Goal: Information Seeking & Learning: Find specific page/section

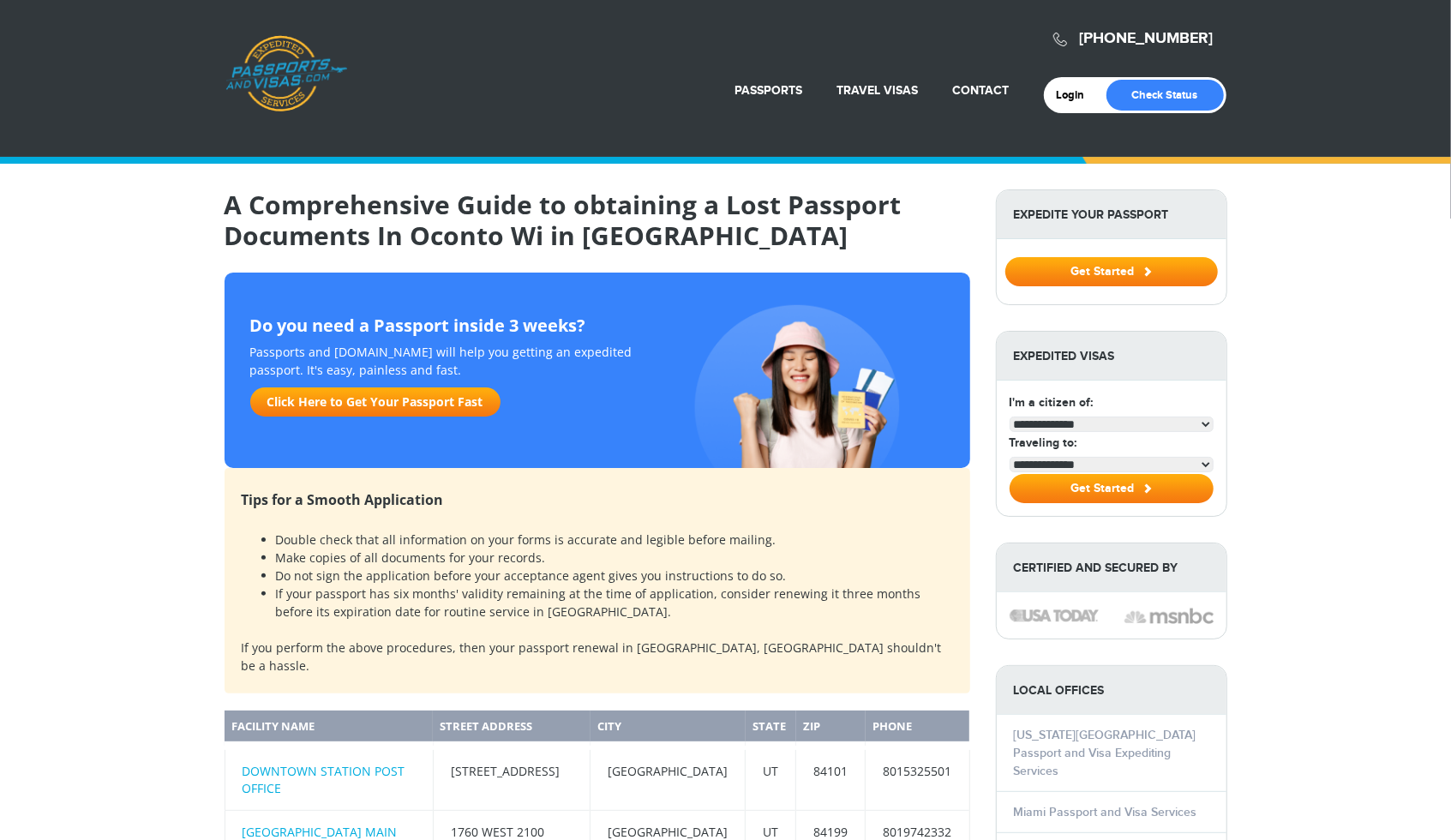
select select "**********"
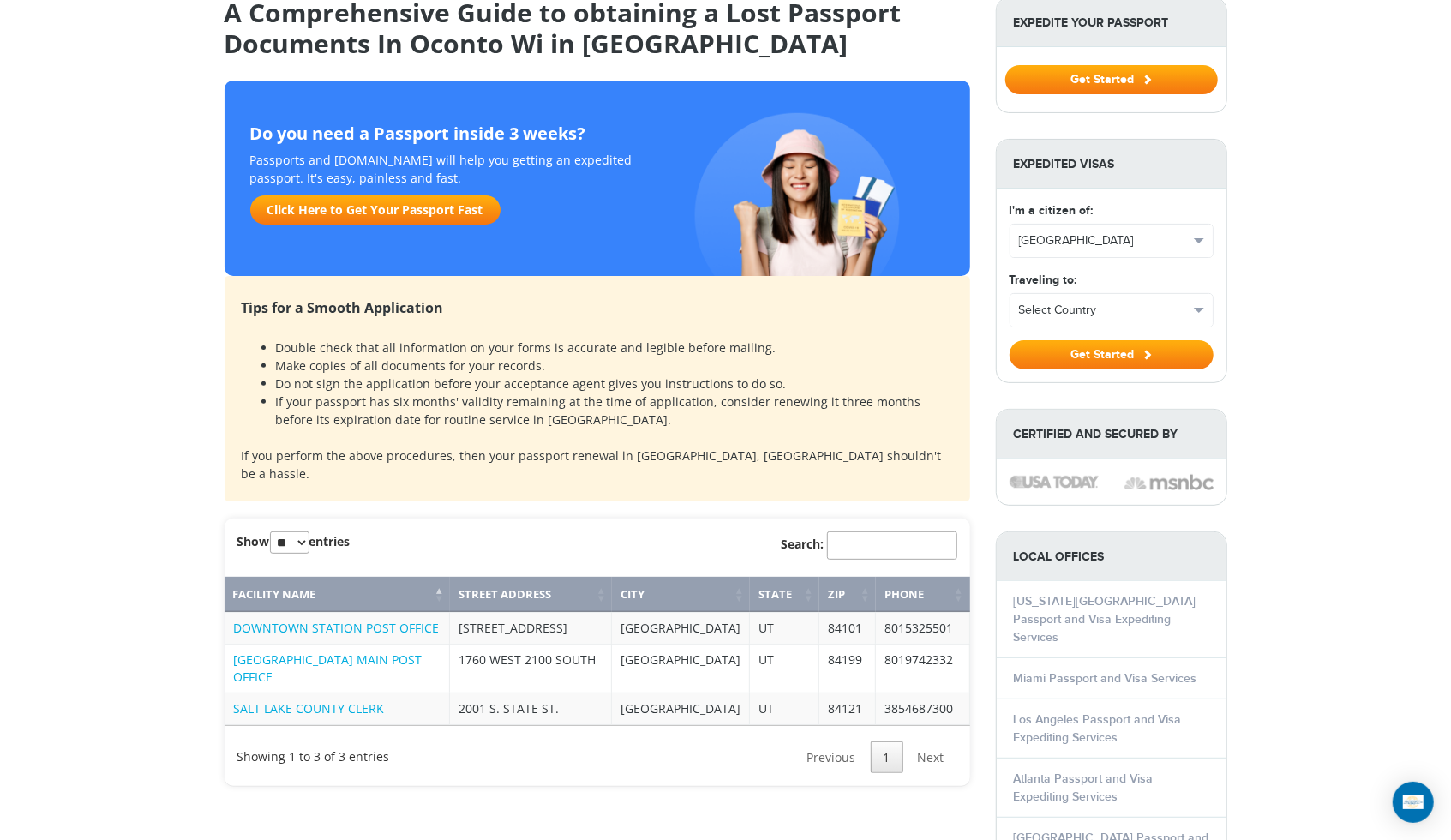
scroll to position [185, 0]
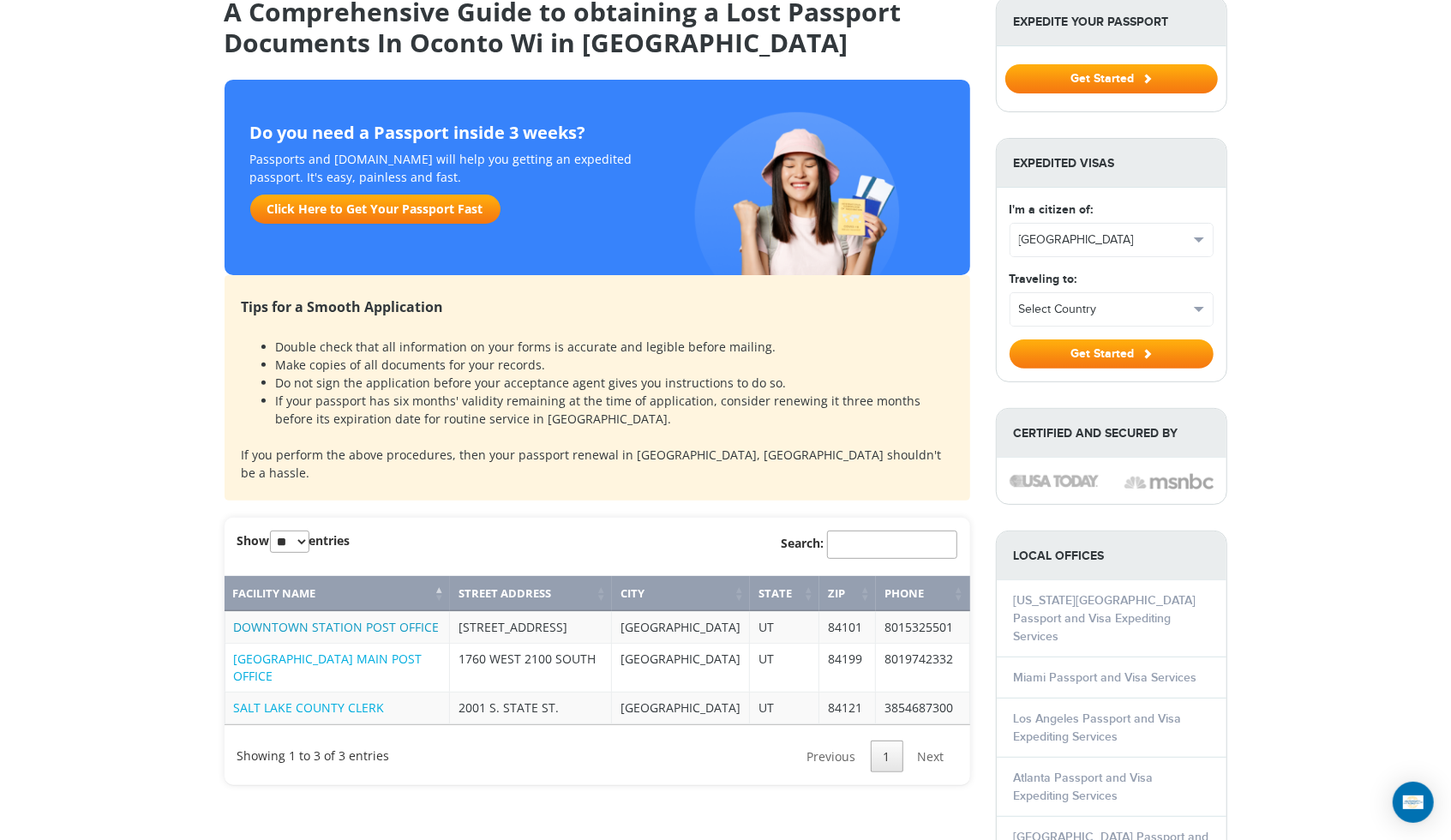
click at [347, 619] on link "DOWNTOWN STATION POST OFFICE" at bounding box center [337, 626] width 206 height 17
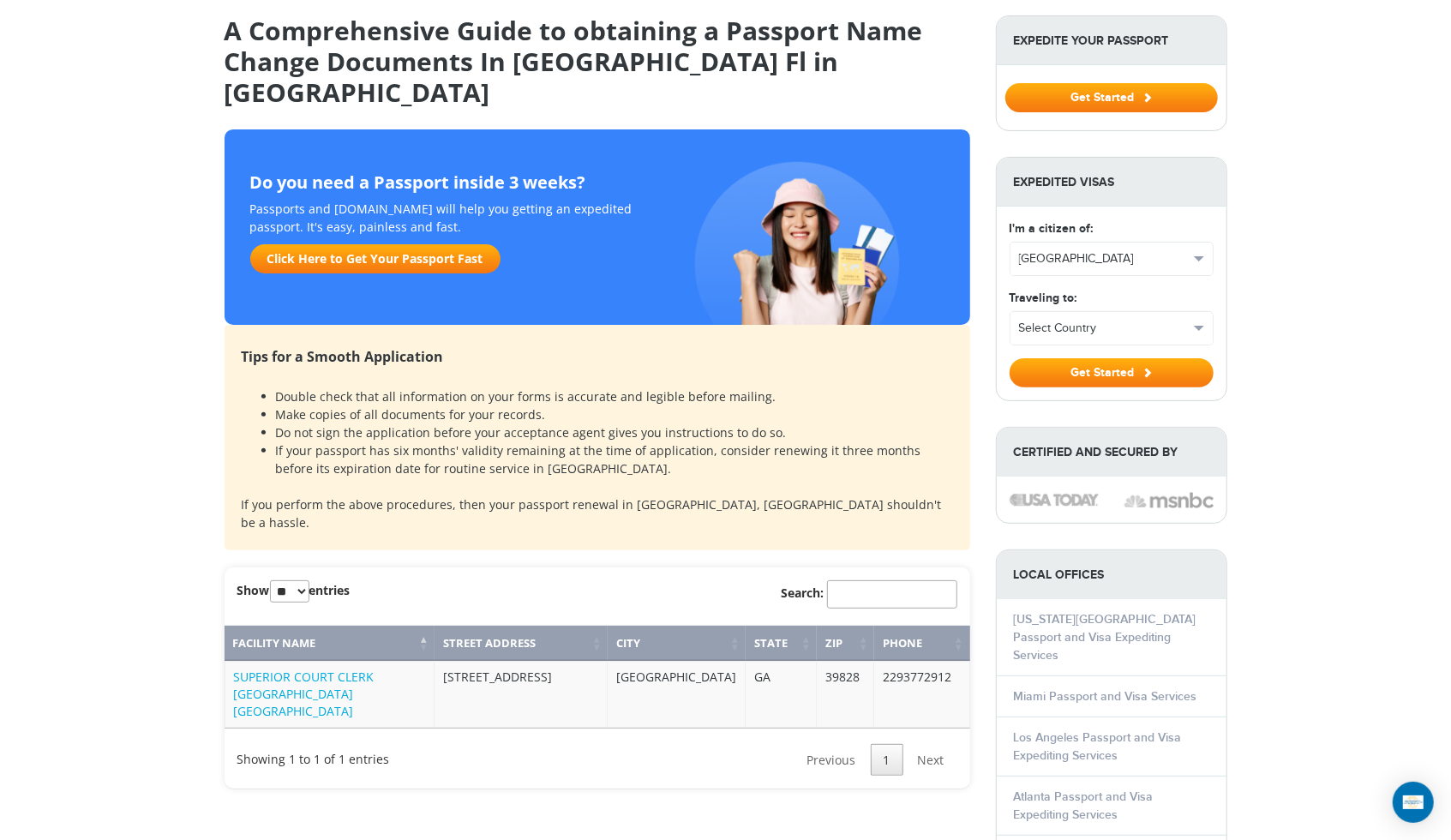
scroll to position [168, 0]
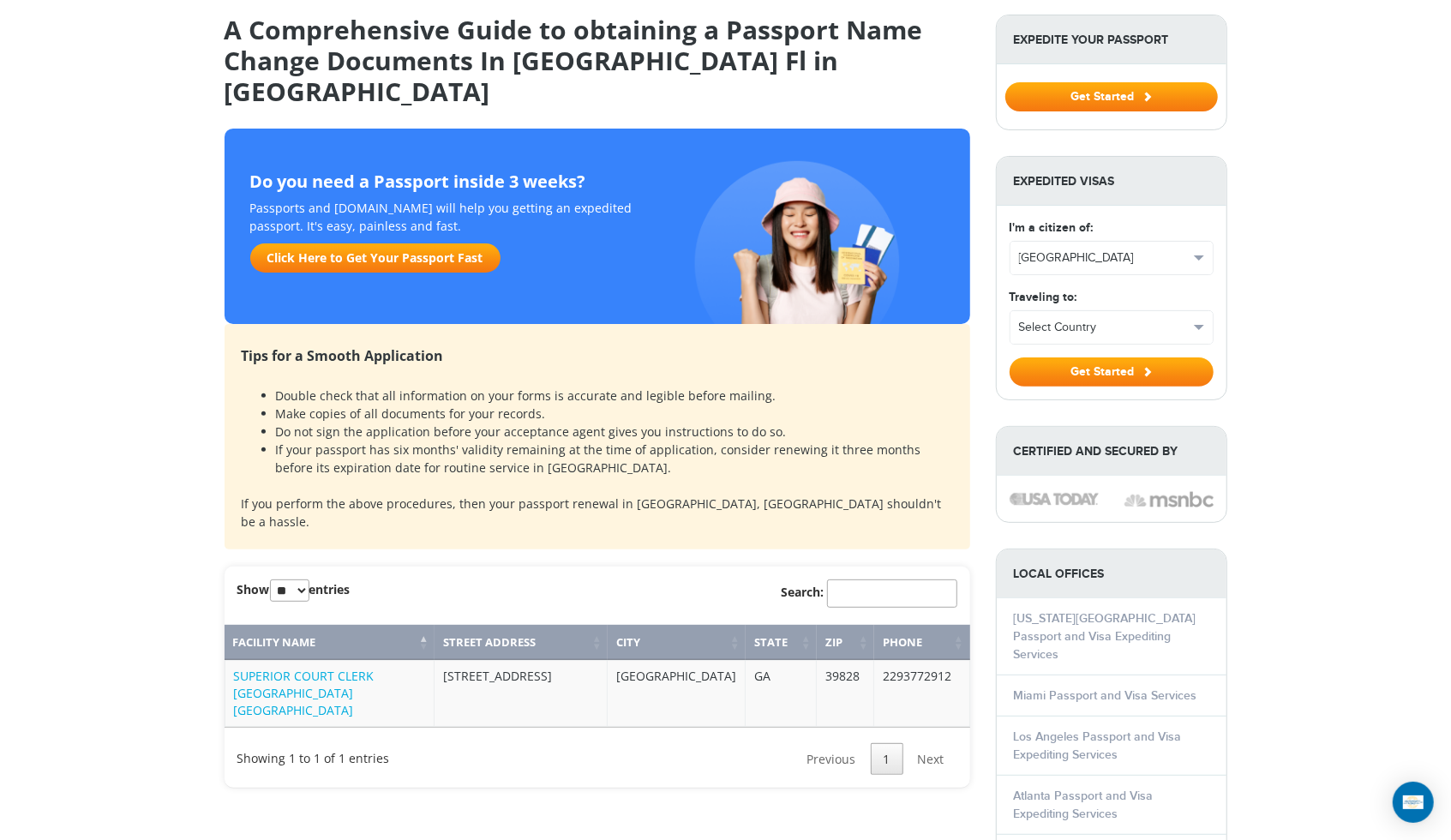
click at [310, 271] on div "Do you need a Passport inside 3 weeks? Passports and Visas.com will help you ge…" at bounding box center [597, 225] width 746 height 195
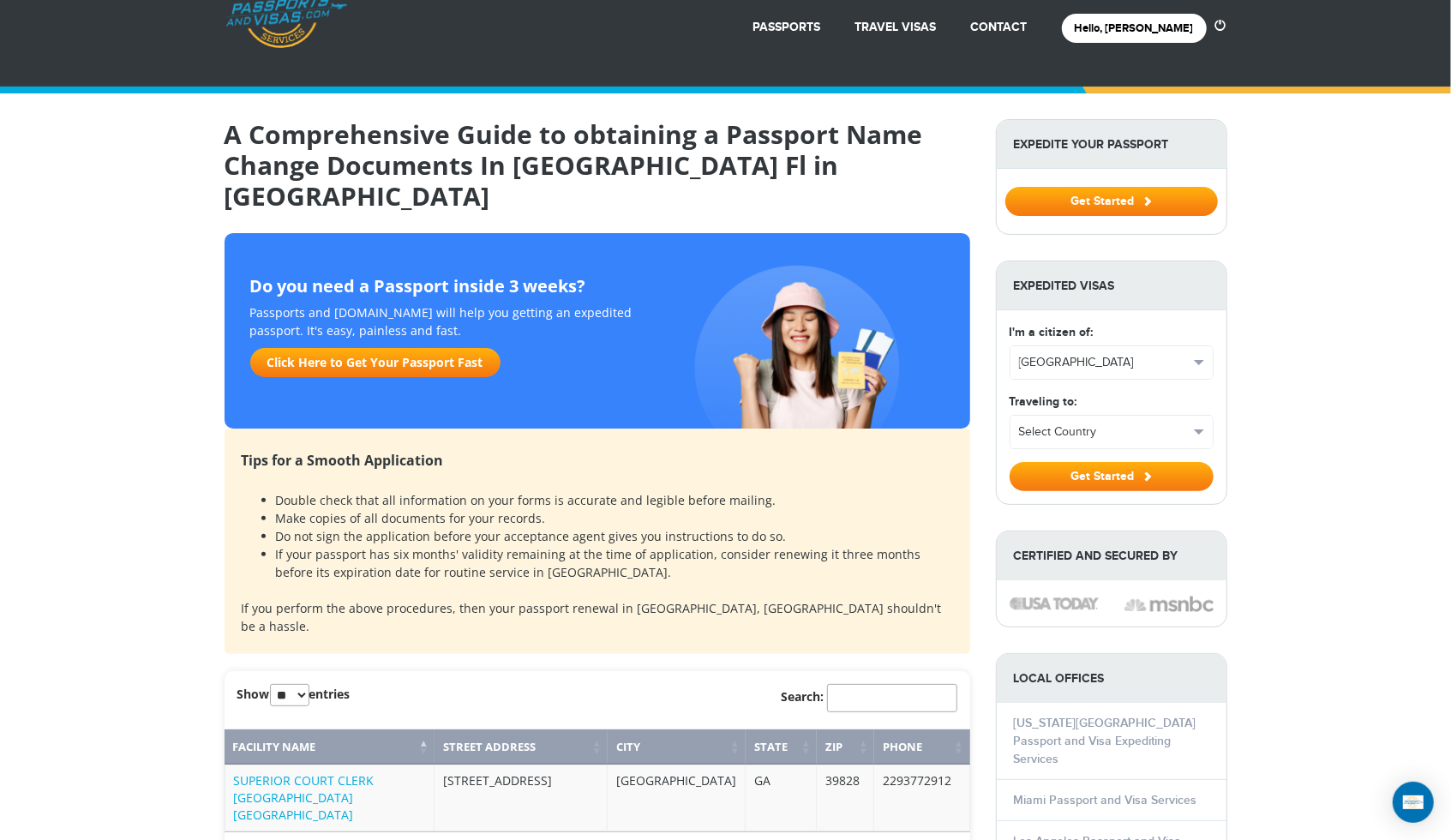
scroll to position [0, 0]
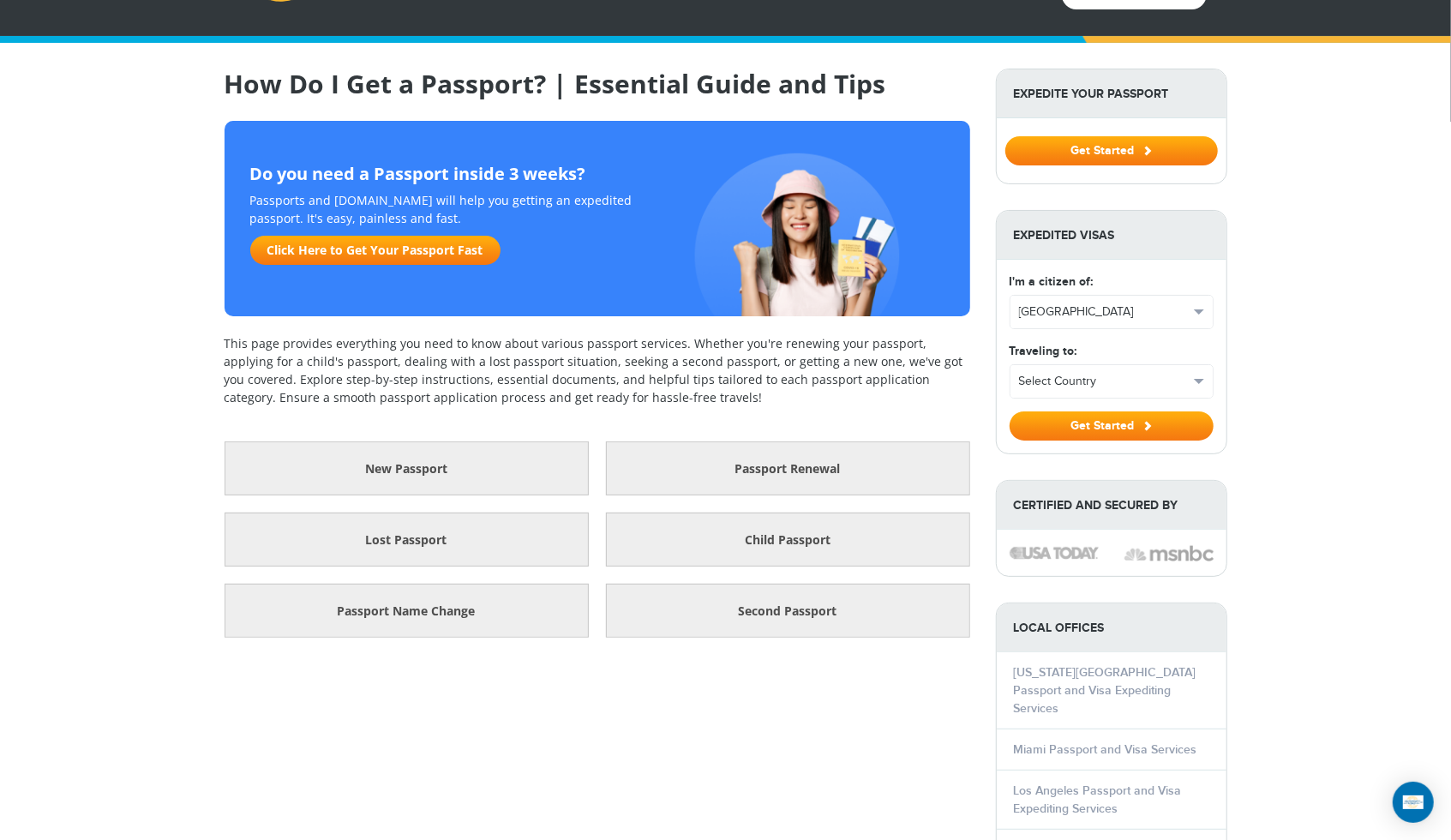
scroll to position [160, 0]
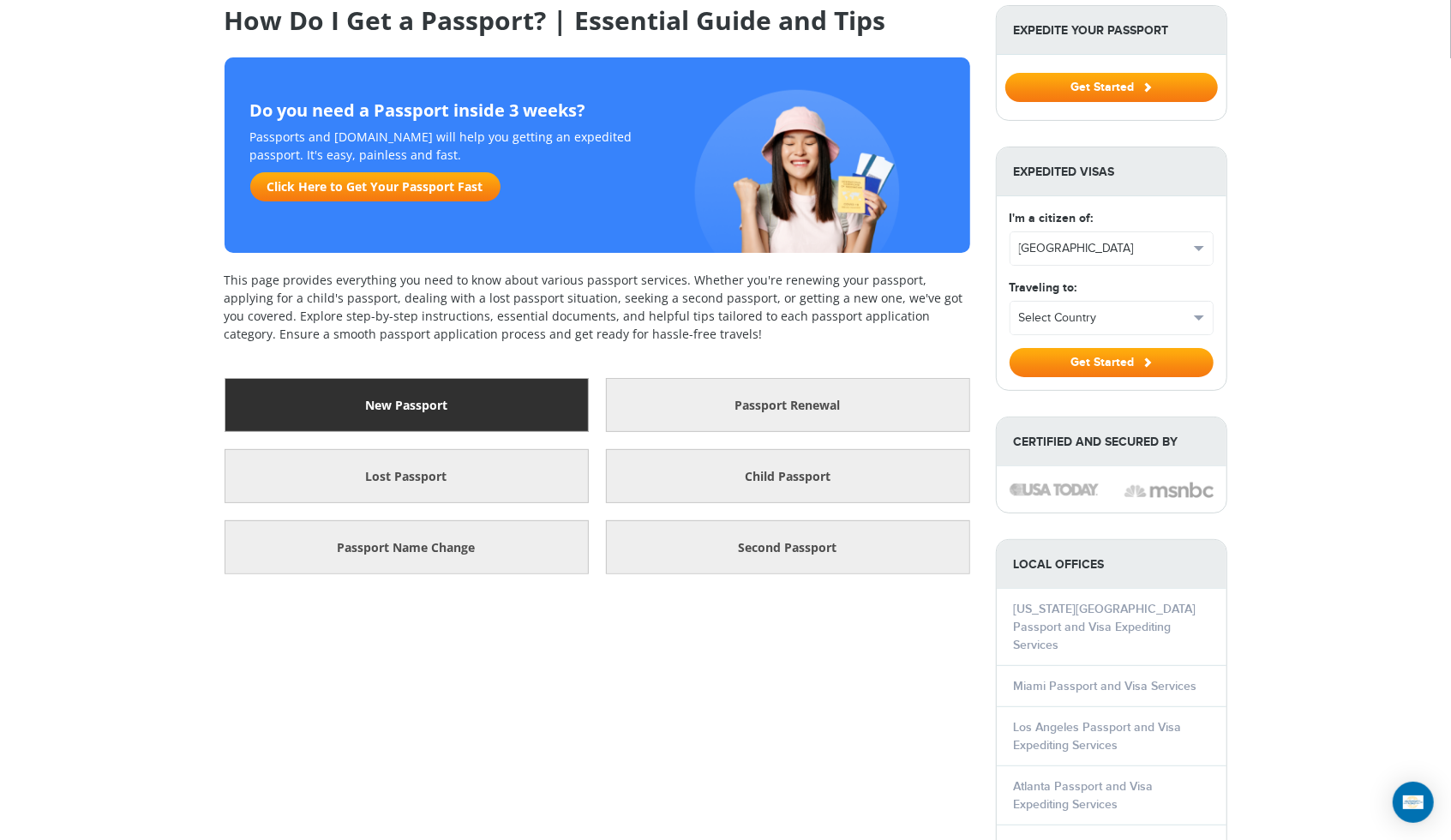
click at [427, 400] on link "New Passport" at bounding box center [406, 405] width 364 height 54
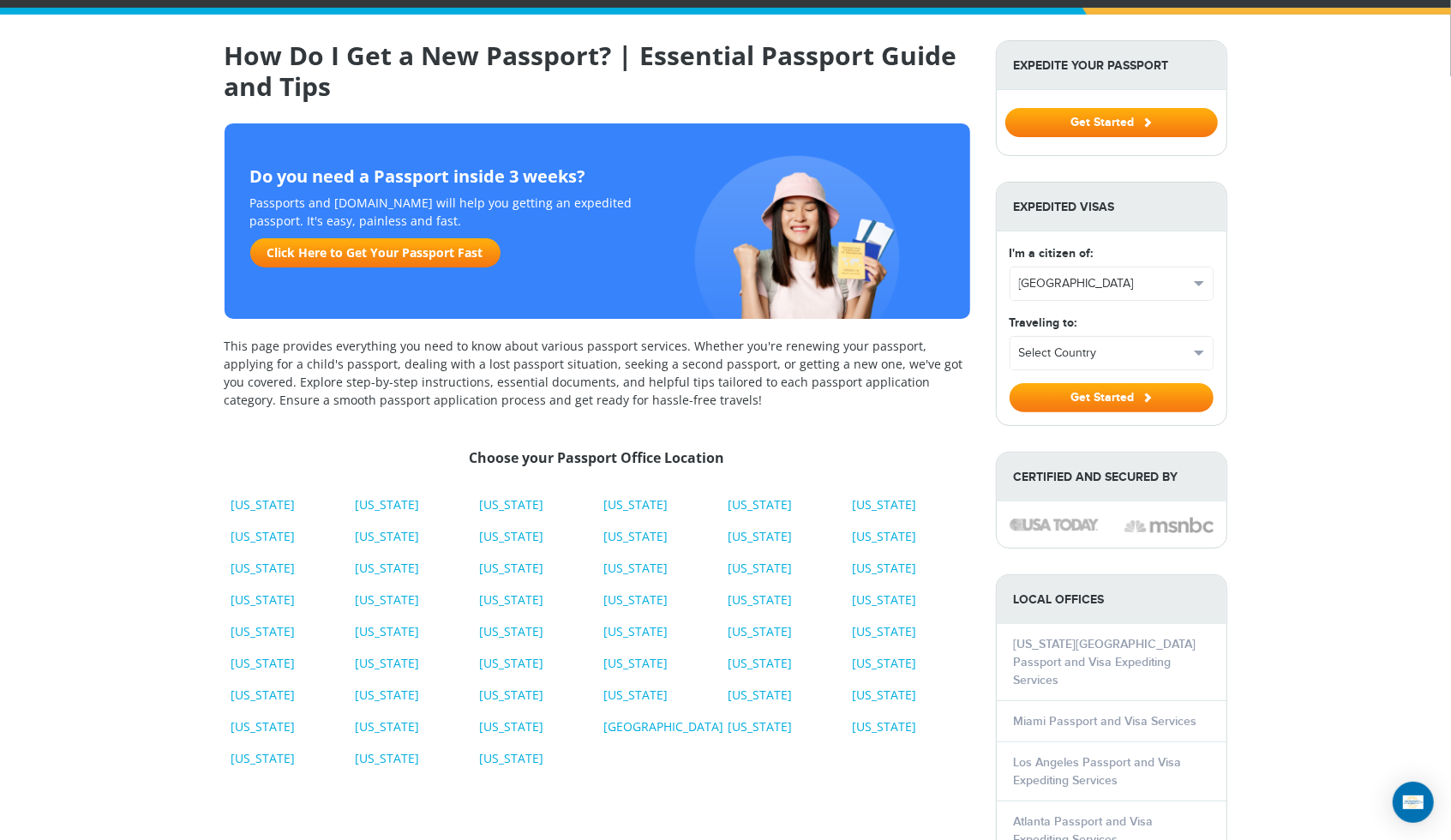
scroll to position [237, 0]
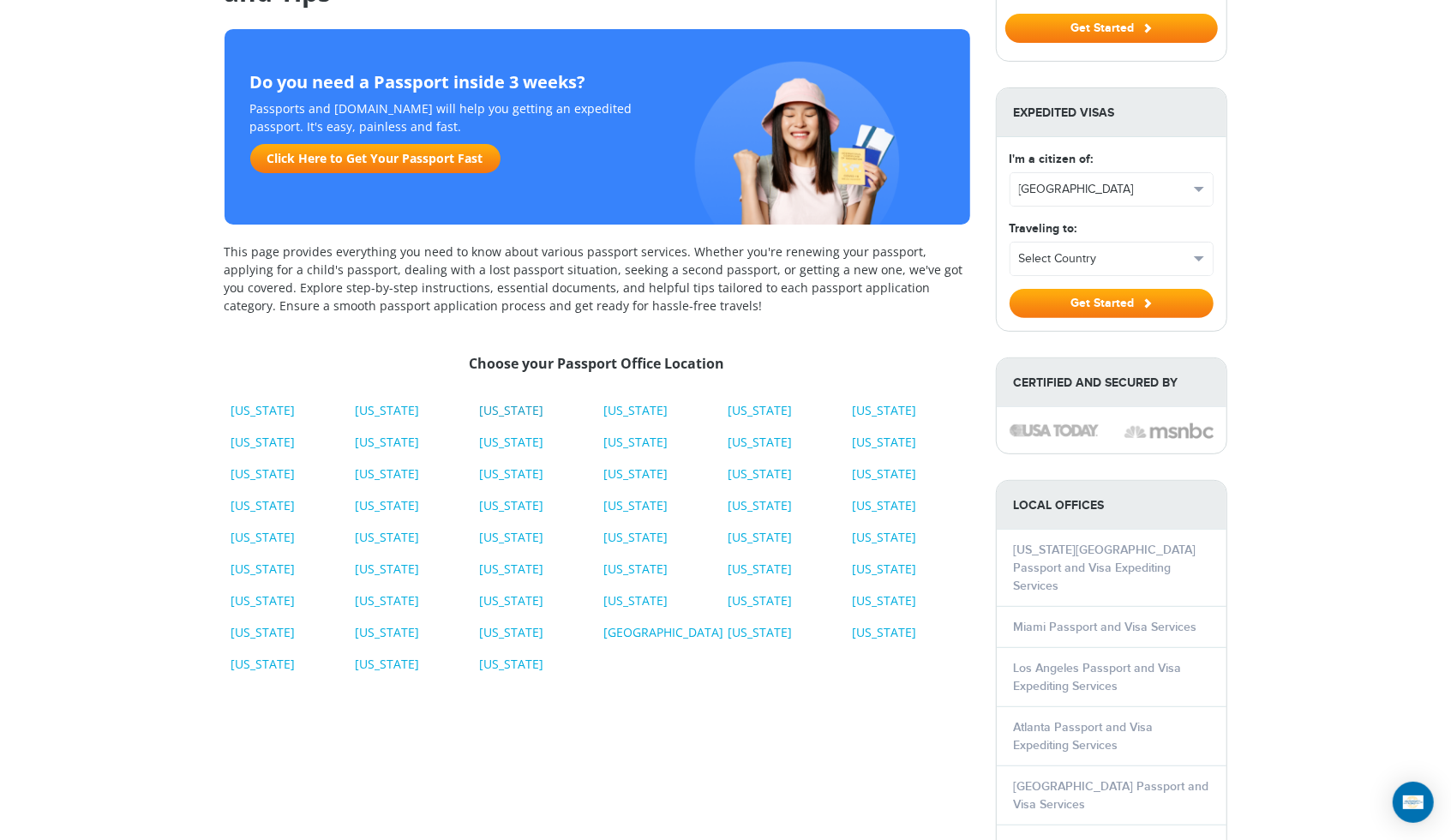
click at [497, 414] on link "[US_STATE]" at bounding box center [511, 410] width 64 height 17
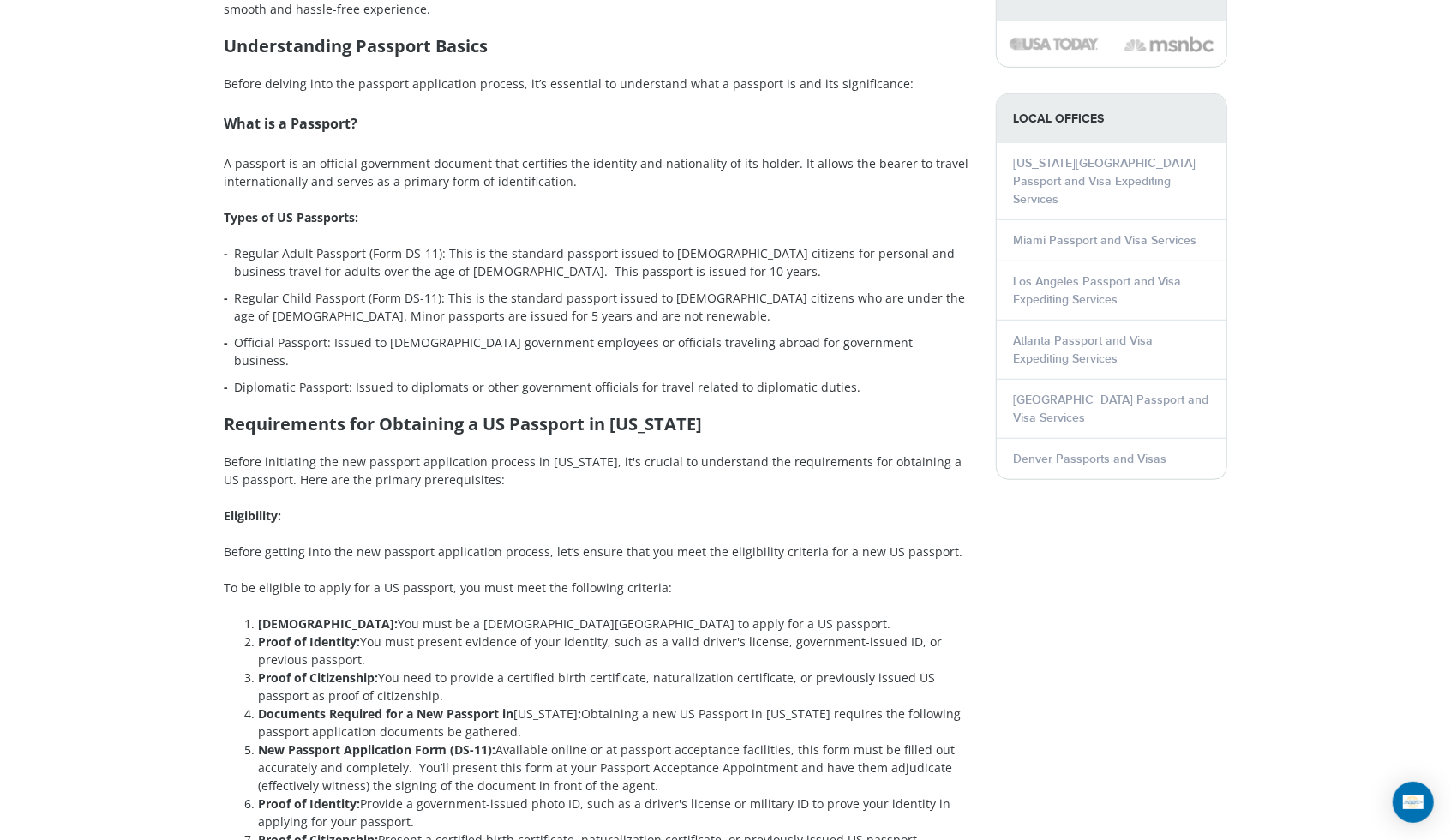
scroll to position [630, 0]
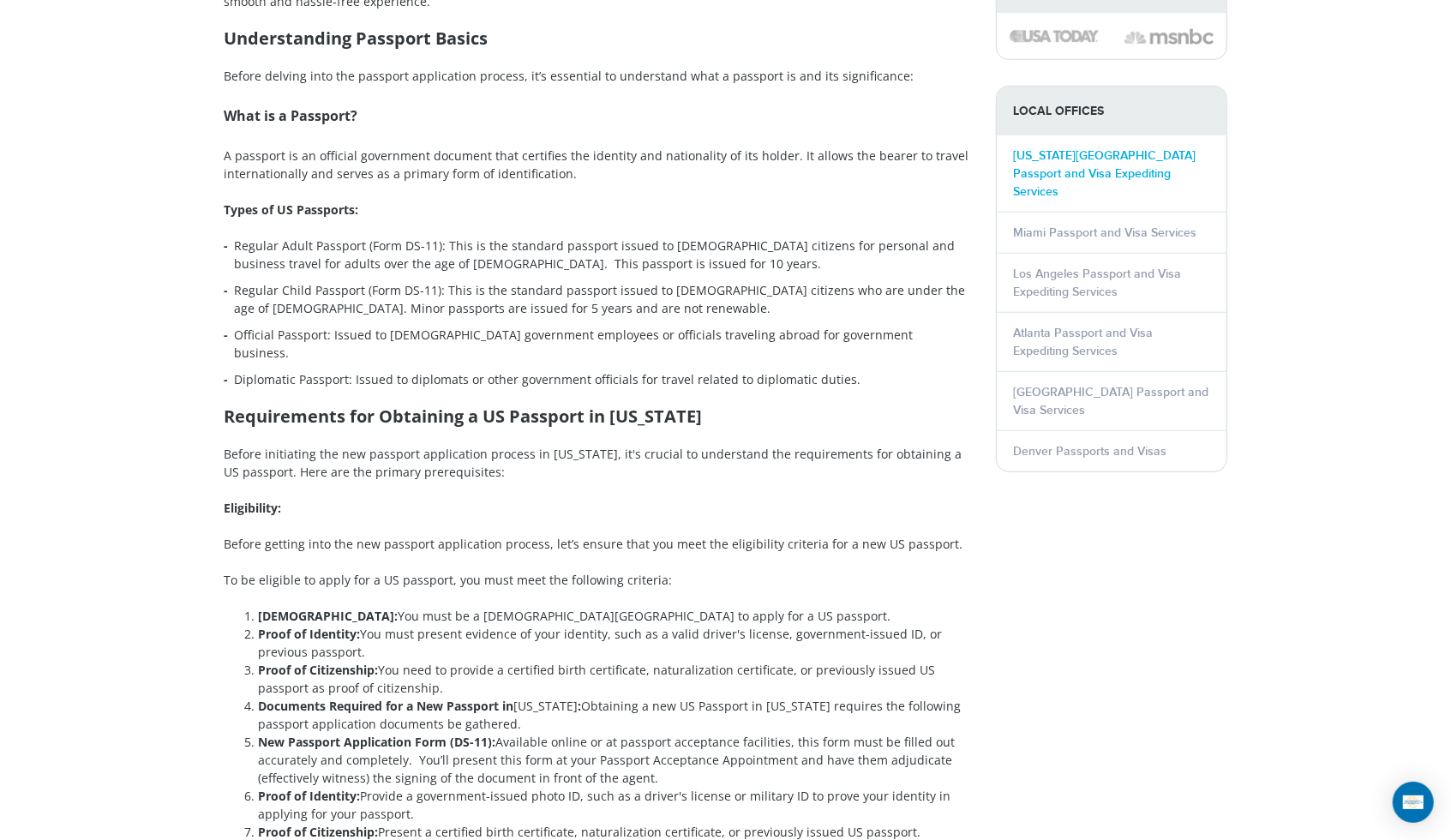
click at [1029, 162] on link "[US_STATE][GEOGRAPHIC_DATA] Passport and Visa Expediting Services" at bounding box center [1105, 174] width 183 height 50
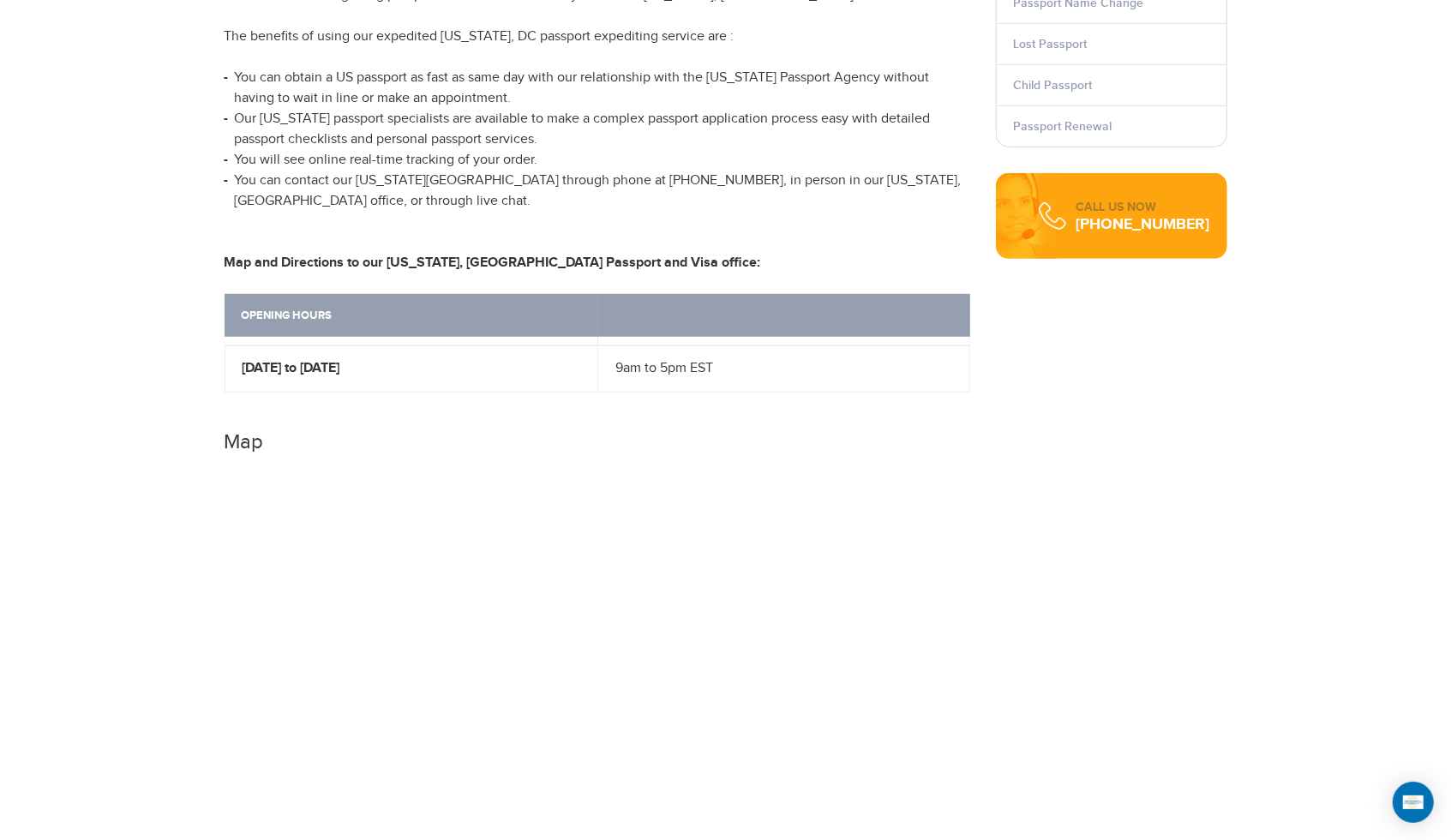
scroll to position [698, 0]
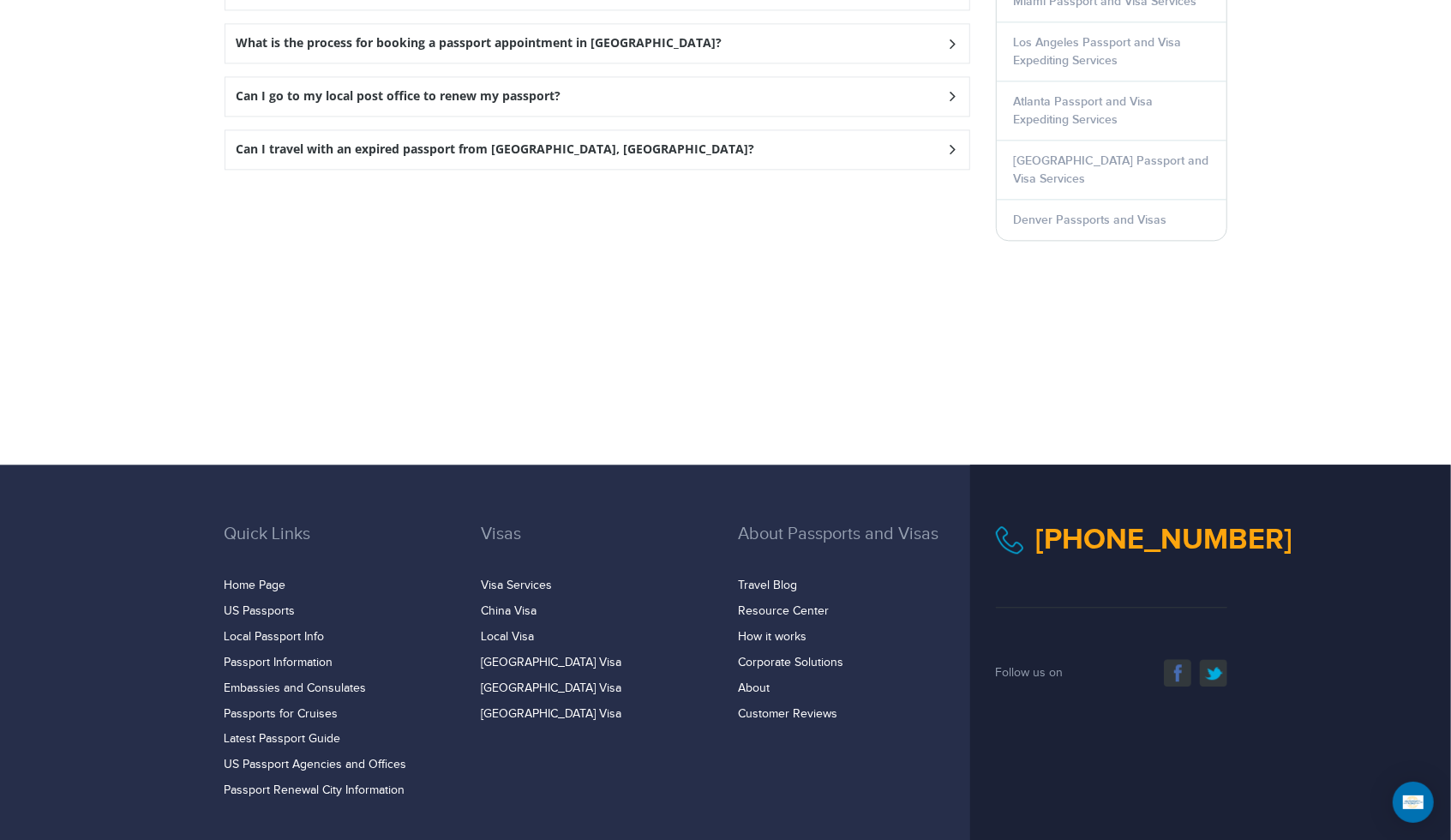
scroll to position [2643, 0]
